Goal: Task Accomplishment & Management: Complete application form

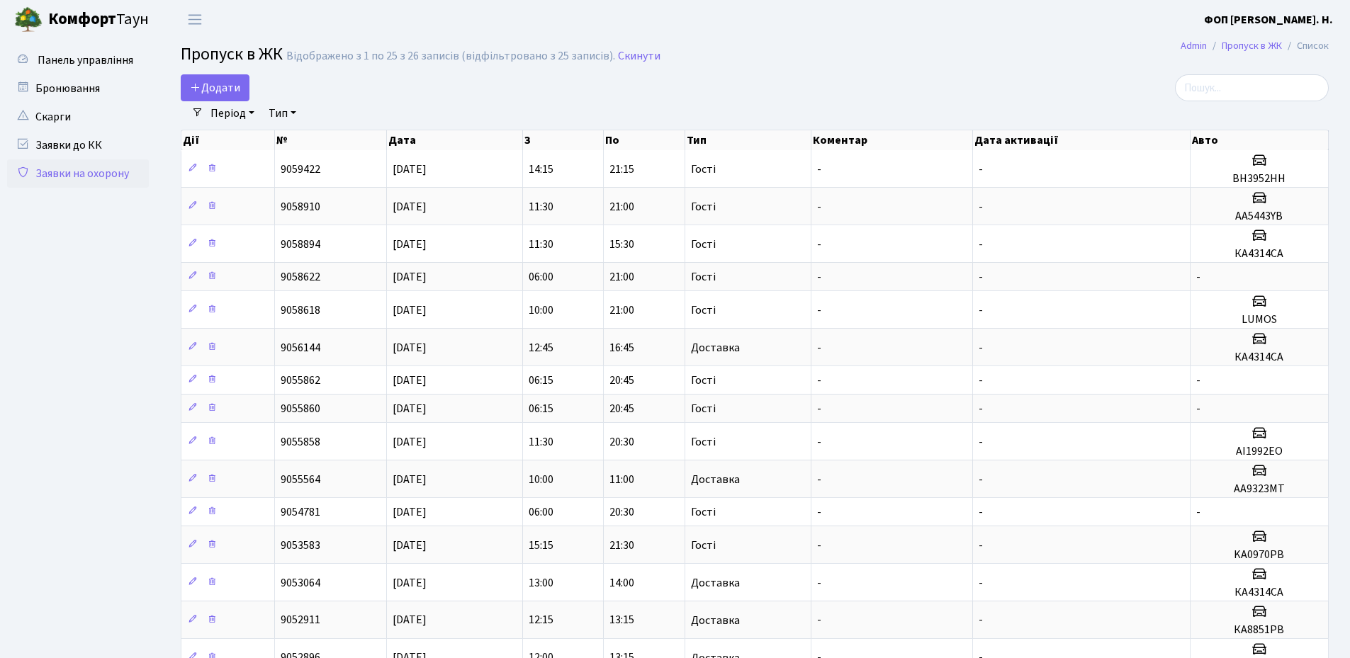
select select "25"
click at [1239, 89] on input "search" at bounding box center [1252, 87] width 154 height 27
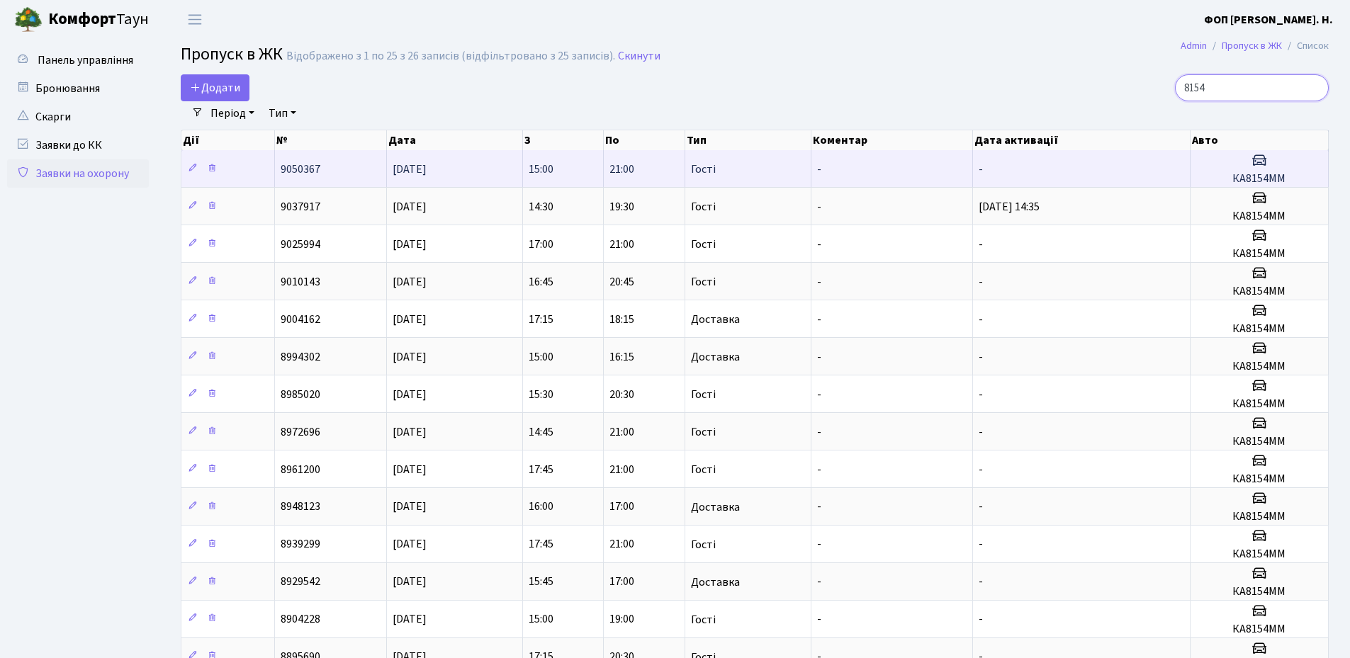
type input "8154"
click at [1236, 178] on h5 "КА8154ММ" at bounding box center [1259, 178] width 126 height 13
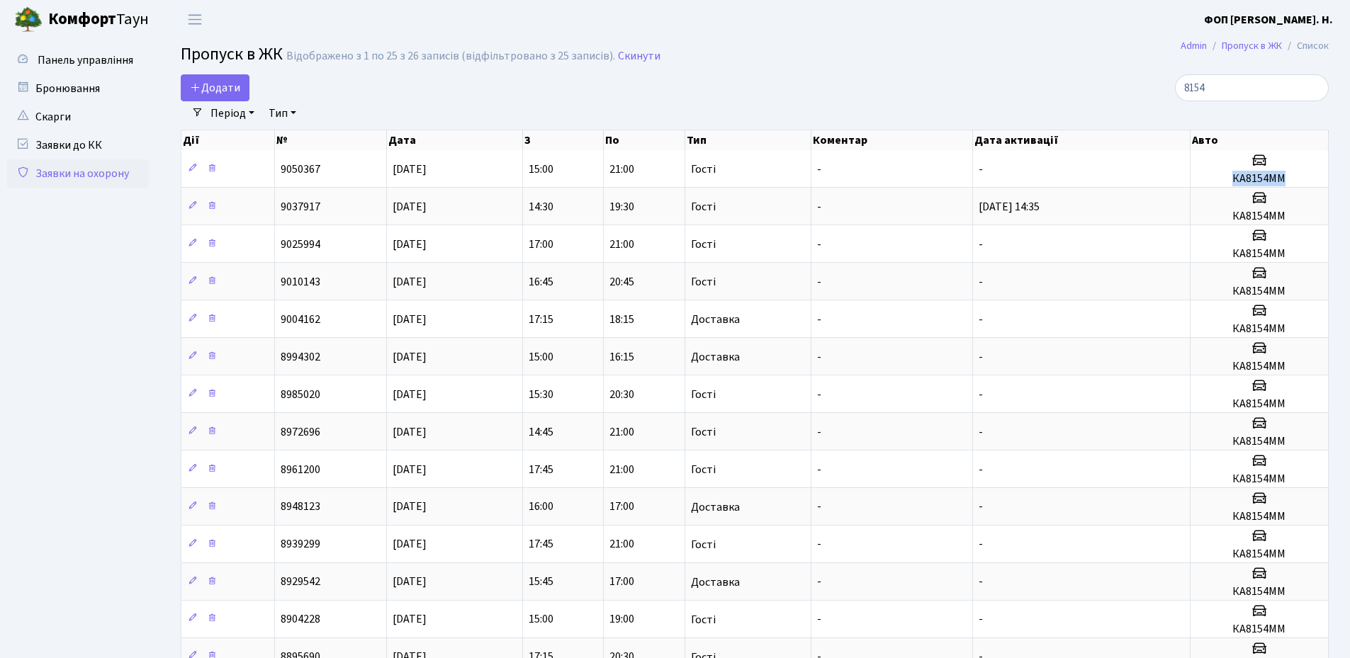
copy h5 "КА8154ММ"
click at [200, 88] on icon at bounding box center [195, 86] width 11 height 11
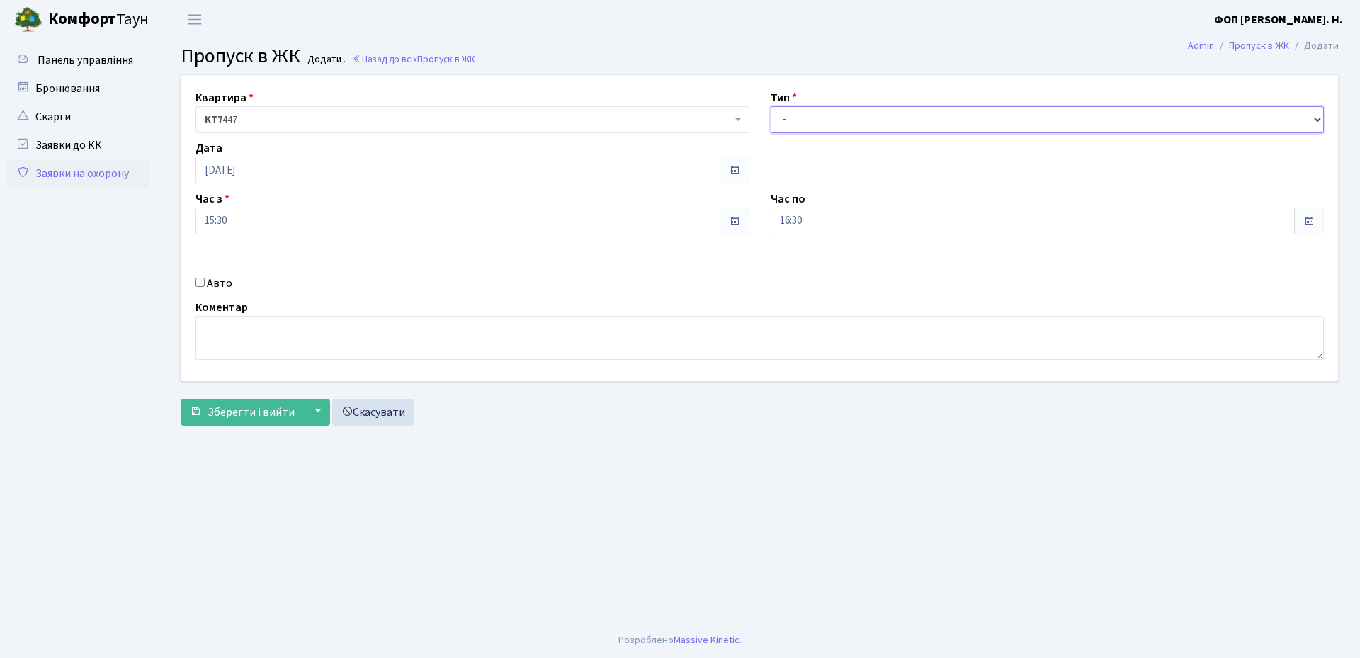
click at [915, 121] on select "- Доставка Таксі Гості Сервіс" at bounding box center [1048, 119] width 554 height 27
select select "3"
click at [771, 106] on select "- Доставка Таксі Гості Сервіс" at bounding box center [1048, 119] width 554 height 27
click at [838, 225] on input "16:30" at bounding box center [1033, 221] width 525 height 27
click at [813, 266] on icon at bounding box center [810, 270] width 38 height 38
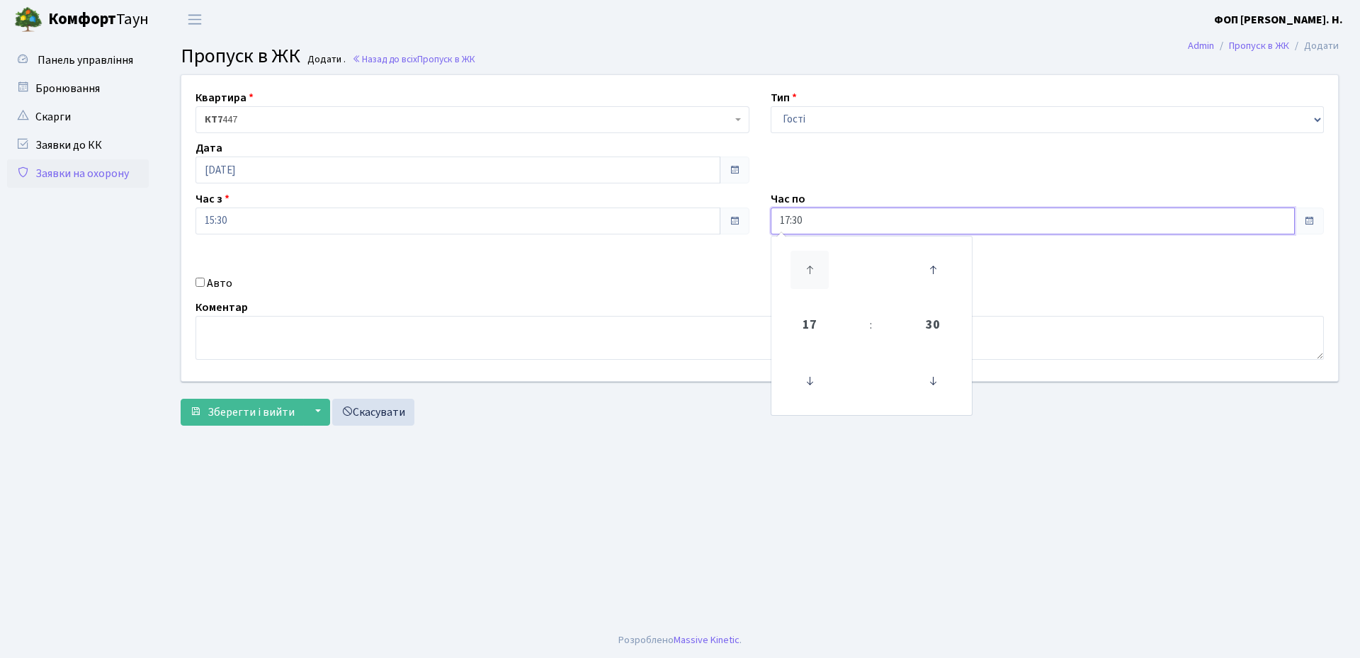
click at [813, 266] on icon at bounding box center [810, 270] width 38 height 38
drag, startPoint x: 813, startPoint y: 266, endPoint x: 416, endPoint y: 298, distance: 398.0
click at [807, 266] on icon at bounding box center [810, 270] width 38 height 38
type input "19:30"
click at [217, 279] on label "Авто" at bounding box center [220, 283] width 26 height 17
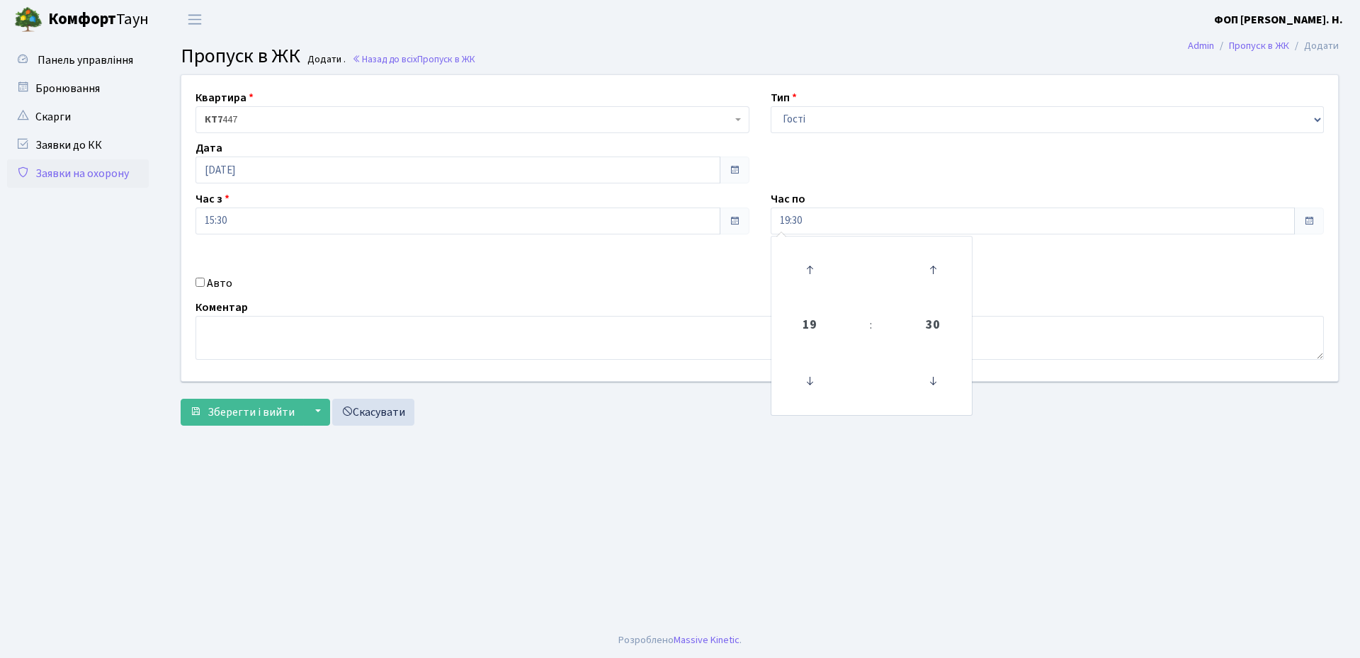
click at [205, 279] on input "Авто" at bounding box center [200, 282] width 9 height 9
checkbox input "true"
paste input "КА8154ММ"
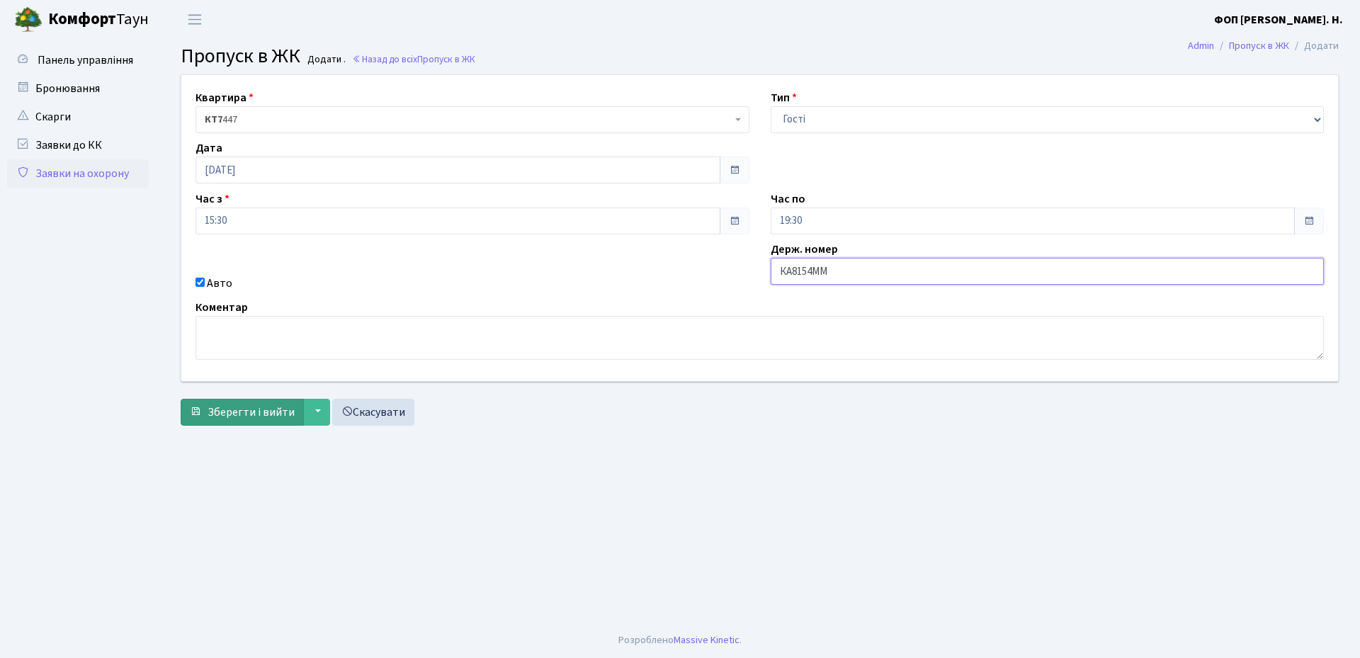
type input "КА8154ММ"
drag, startPoint x: 237, startPoint y: 408, endPoint x: 385, endPoint y: 412, distance: 148.8
click at [237, 408] on span "Зберегти і вийти" at bounding box center [251, 413] width 87 height 16
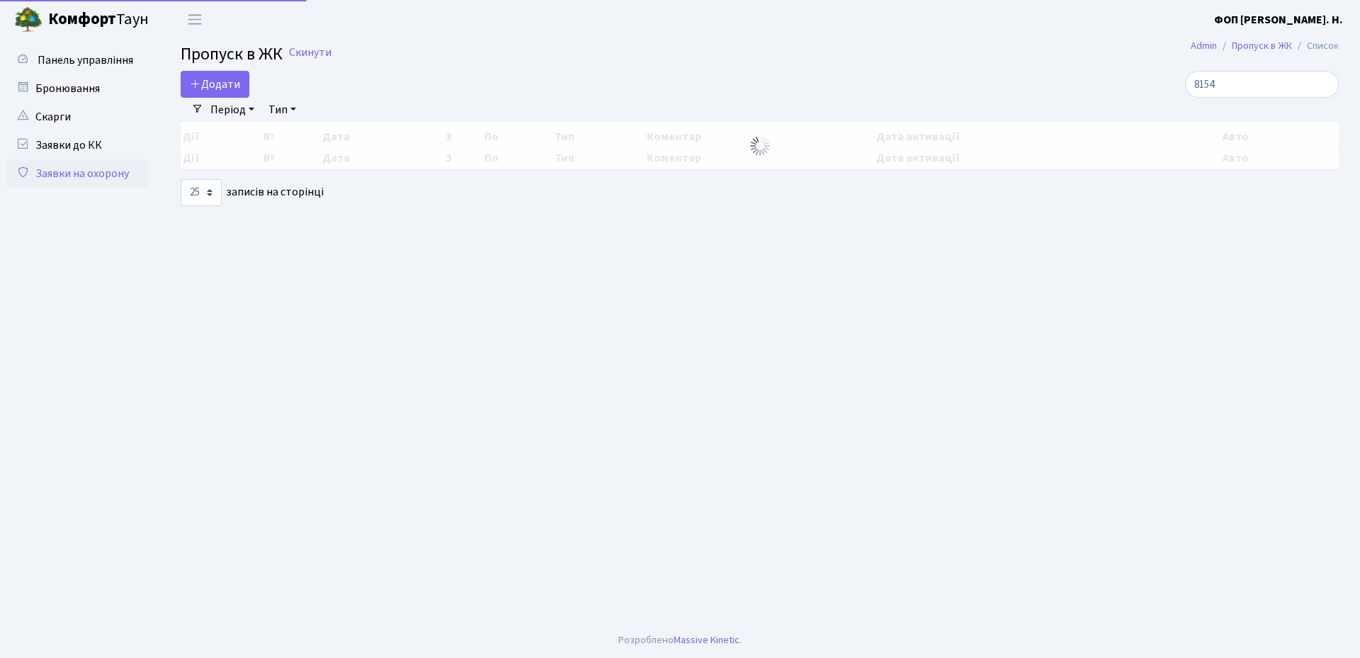
select select "25"
